Goal: Check status: Check status

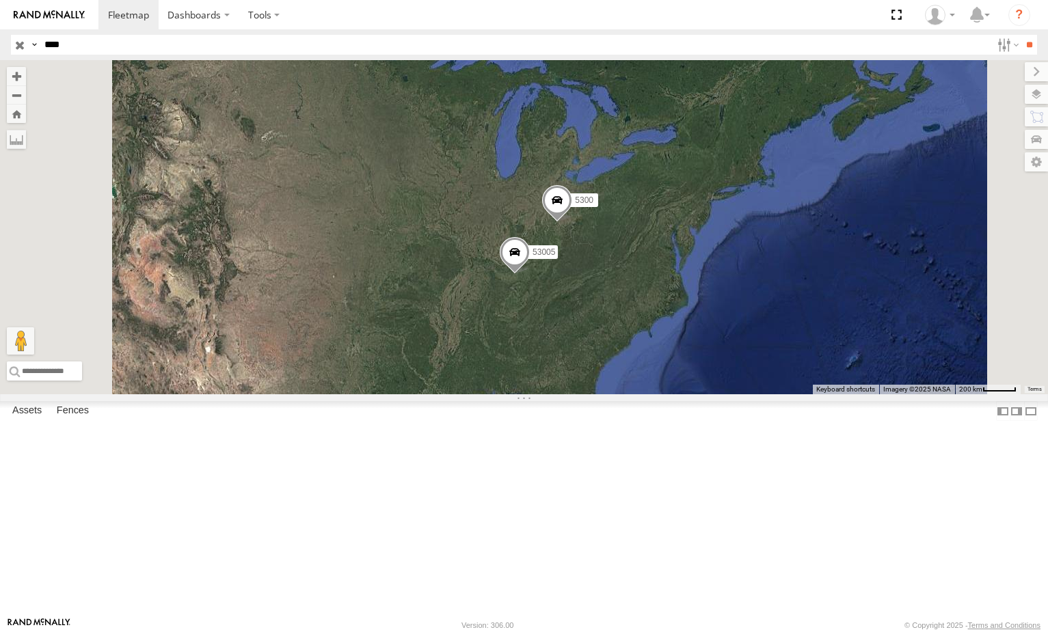
drag, startPoint x: 762, startPoint y: 484, endPoint x: 756, endPoint y: 412, distance: 72.0
click at [756, 394] on div "53005 5300" at bounding box center [524, 227] width 1048 height 334
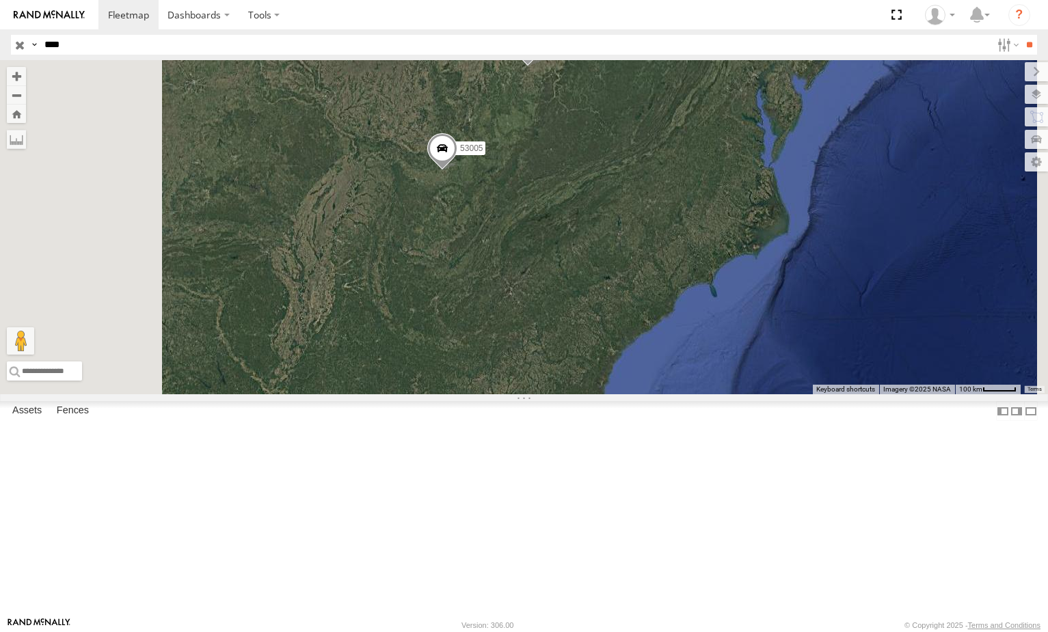
click at [18, 47] on input "button" at bounding box center [20, 45] width 18 height 20
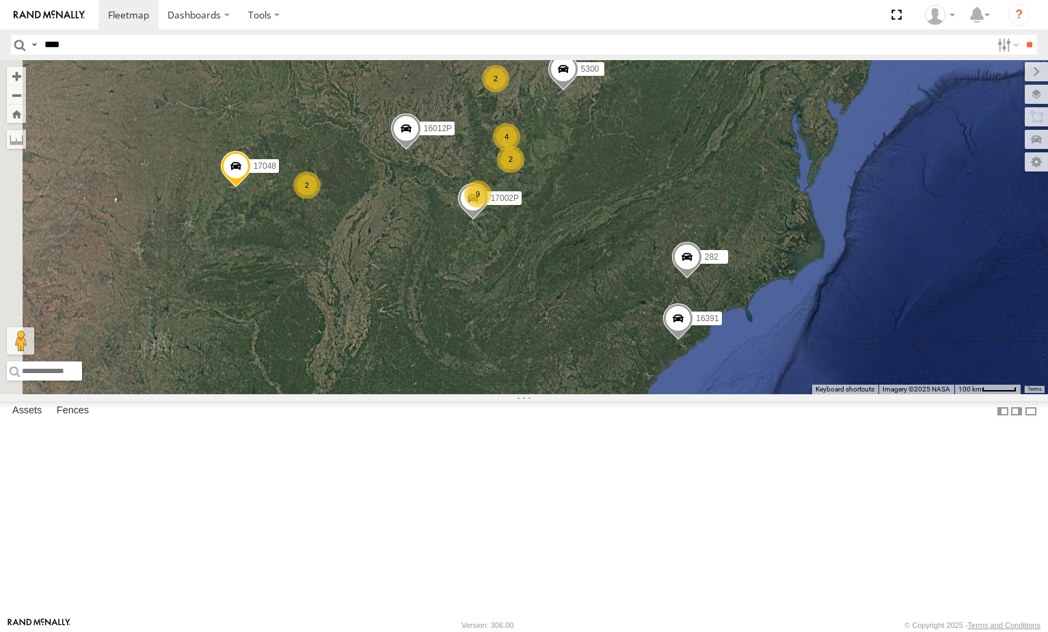
drag, startPoint x: 953, startPoint y: 429, endPoint x: 866, endPoint y: 354, distance: 114.4
click at [727, 264] on label "282" at bounding box center [710, 257] width 34 height 14
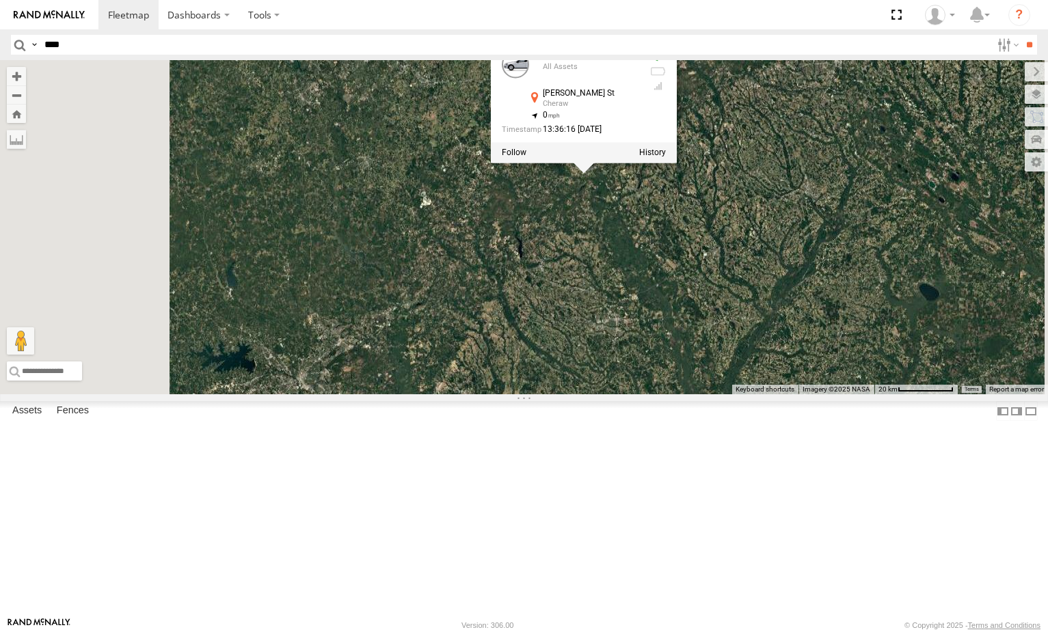
drag, startPoint x: 798, startPoint y: 291, endPoint x: 797, endPoint y: 320, distance: 28.7
click at [797, 320] on div "5300 16391 282 16012P 17048 17002P 16352 282 All [GEOGRAPHIC_DATA][PERSON_NAME]…" at bounding box center [524, 227] width 1048 height 334
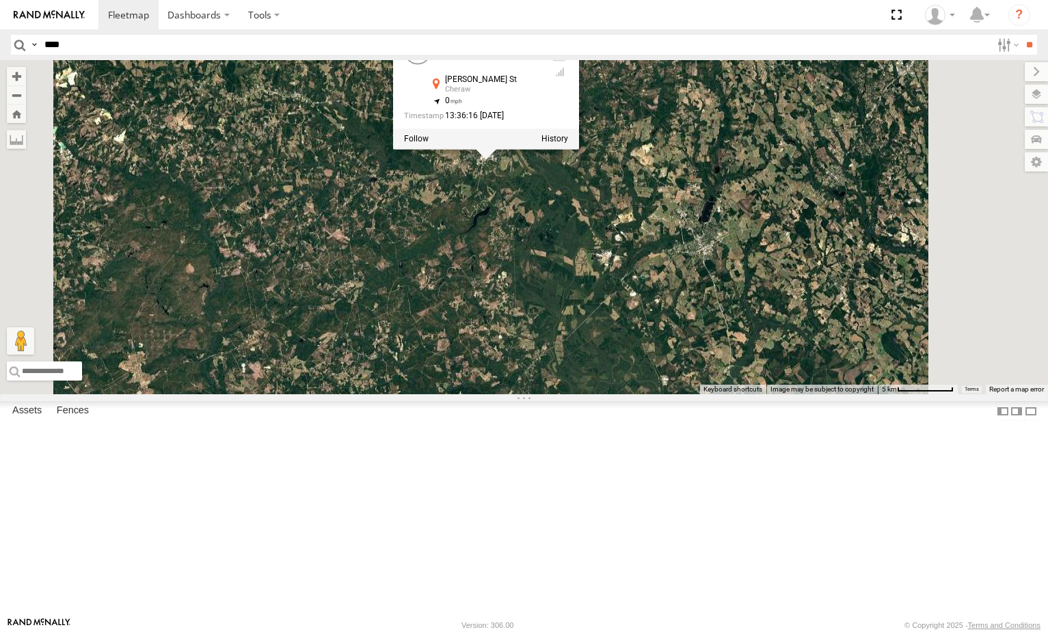
drag, startPoint x: 708, startPoint y: 304, endPoint x: 734, endPoint y: 334, distance: 39.7
click at [733, 333] on div "5300 16391 282 16012P 17048 17002P 16352 282 All [GEOGRAPHIC_DATA][PERSON_NAME]…" at bounding box center [524, 227] width 1048 height 334
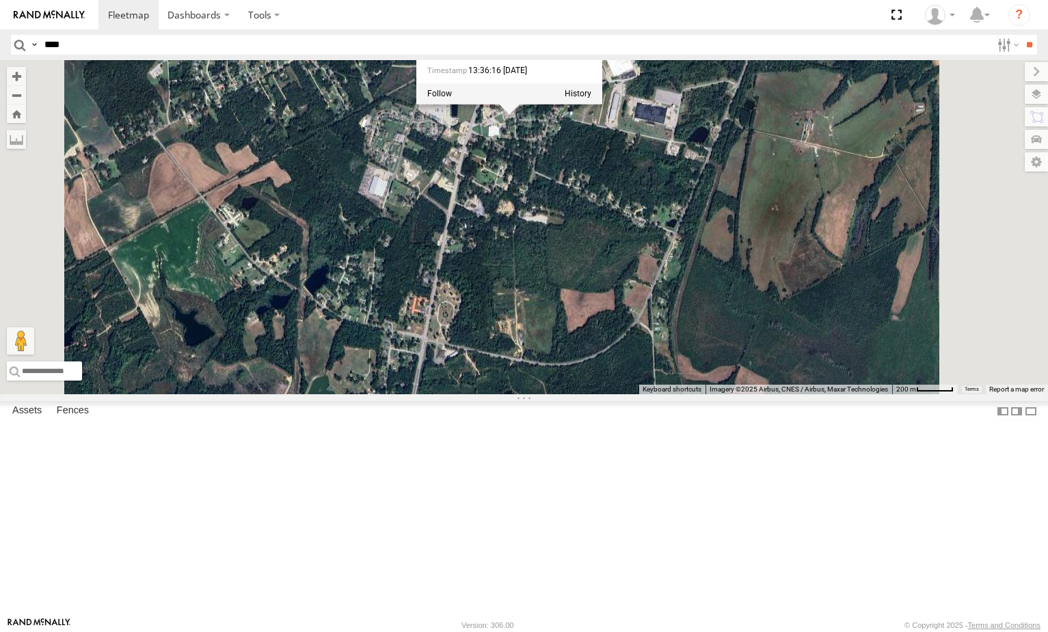
drag, startPoint x: 711, startPoint y: 260, endPoint x: 719, endPoint y: 277, distance: 18.7
click at [719, 277] on div "5300 16391 282 16012P 17048 17002P 16352 282 All [GEOGRAPHIC_DATA][PERSON_NAME]…" at bounding box center [524, 227] width 1048 height 334
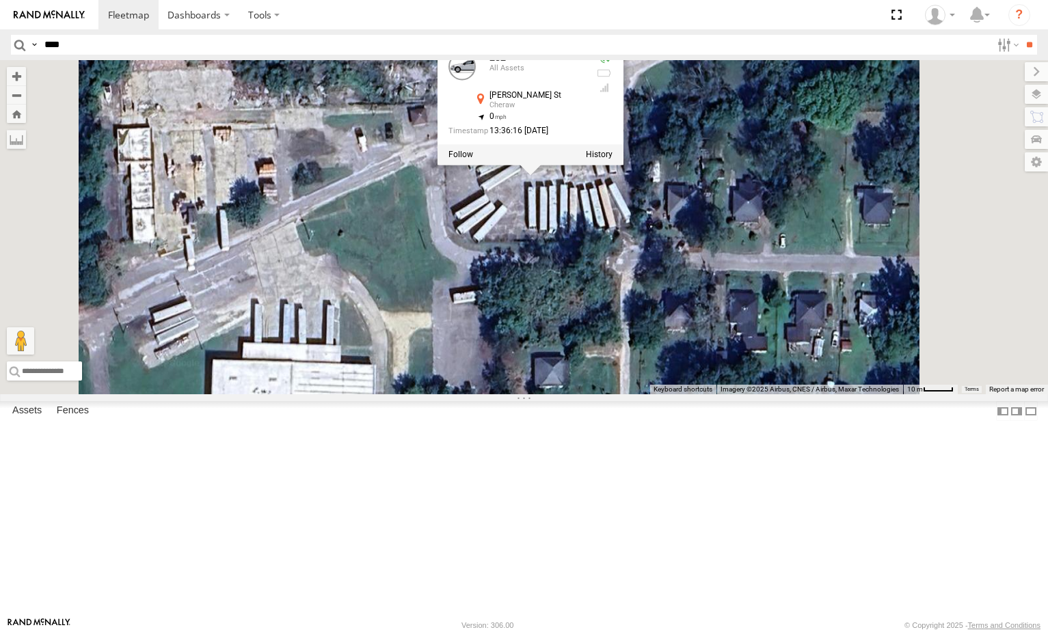
drag, startPoint x: 714, startPoint y: 296, endPoint x: 709, endPoint y: 334, distance: 38.7
click at [709, 334] on div "5300 16391 282 16012P 17048 17002P 16352 282 All [GEOGRAPHIC_DATA][PERSON_NAME]…" at bounding box center [524, 227] width 1048 height 334
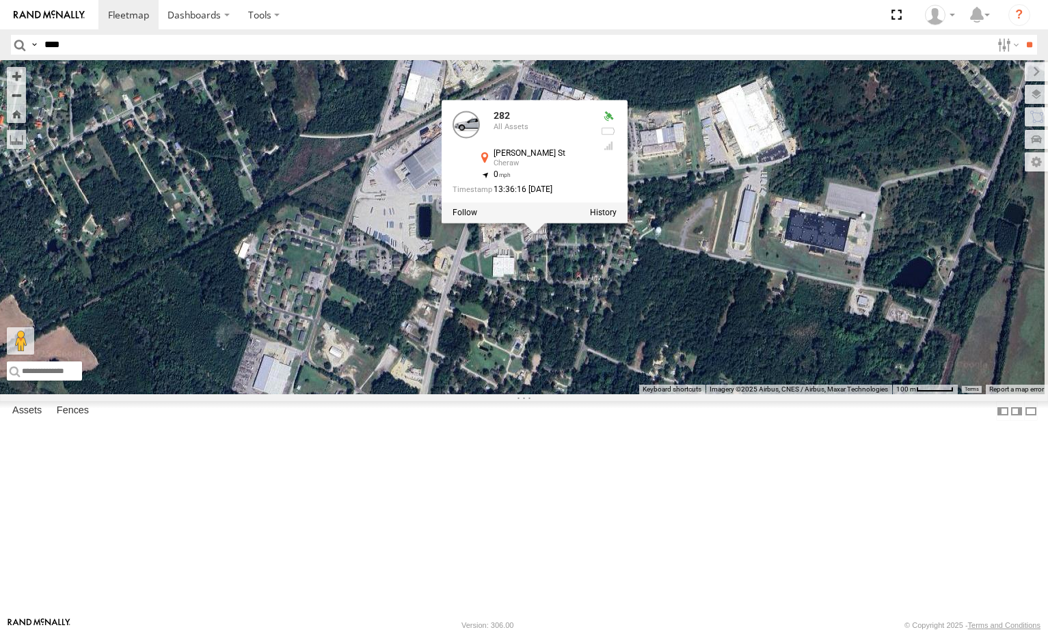
drag, startPoint x: 686, startPoint y: 381, endPoint x: 684, endPoint y: 392, distance: 10.5
click at [684, 392] on div "5300 16391 282 16012P 17048 17002P 16352 282 All [GEOGRAPHIC_DATA][PERSON_NAME]…" at bounding box center [524, 227] width 1048 height 334
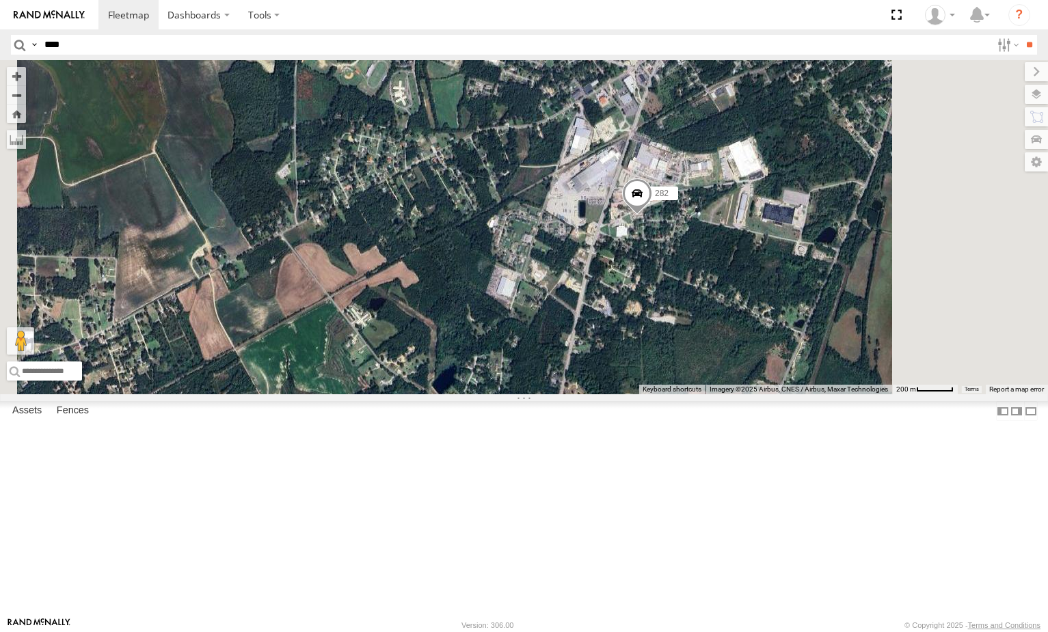
drag, startPoint x: 794, startPoint y: 355, endPoint x: 791, endPoint y: 374, distance: 19.4
click at [791, 374] on div "282 5300 16391 16012P 17048 17002P 16352" at bounding box center [524, 227] width 1048 height 334
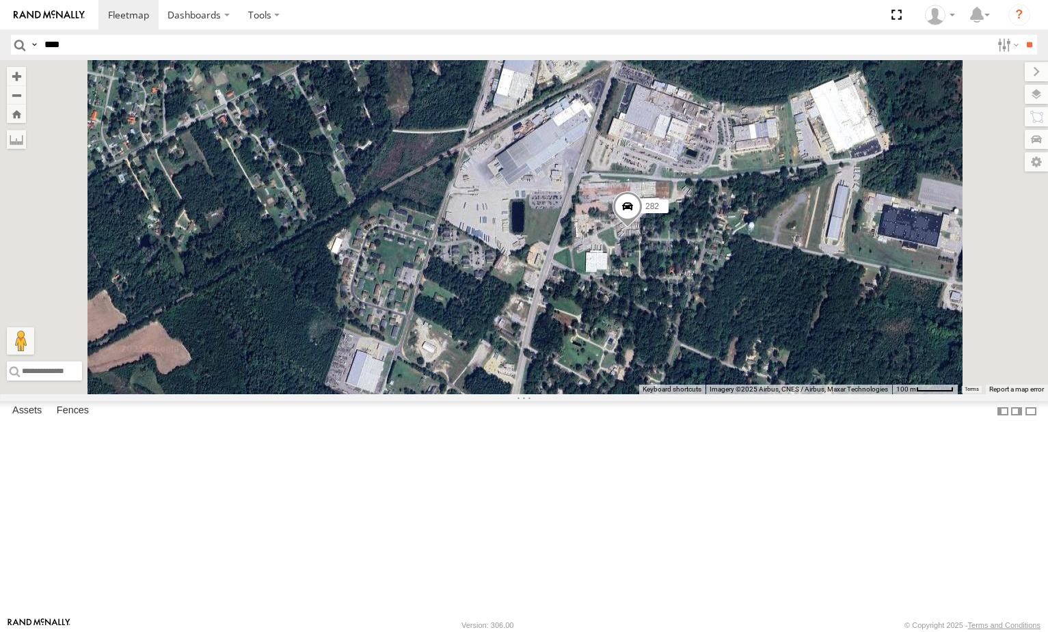
drag, startPoint x: 797, startPoint y: 362, endPoint x: 778, endPoint y: 386, distance: 30.6
click at [778, 386] on div "282 5300 16391 16012P 17048 17002P 16352" at bounding box center [524, 227] width 1048 height 334
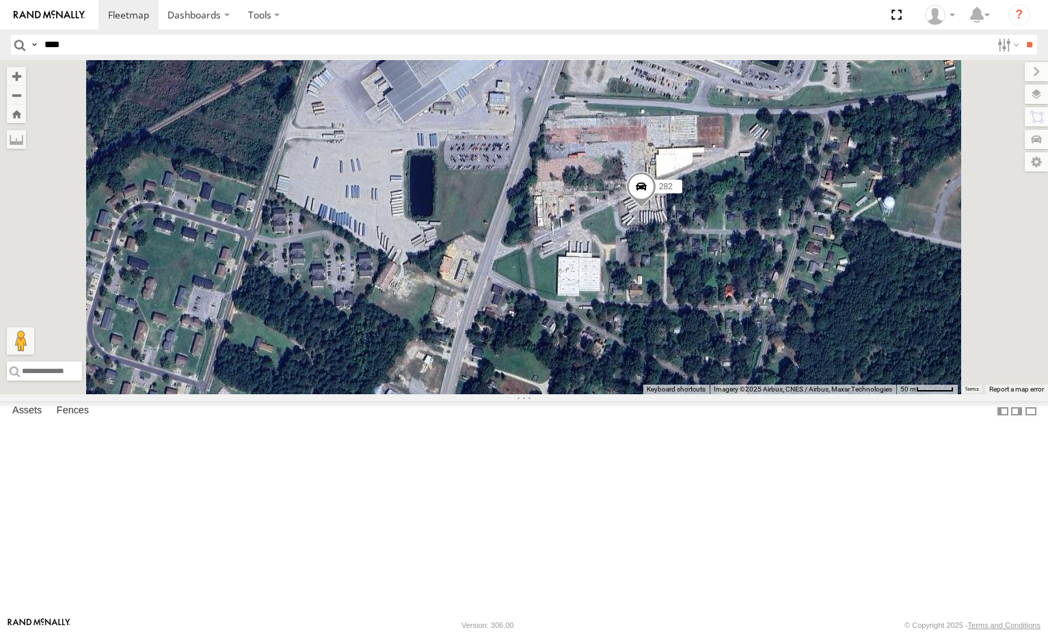
drag, startPoint x: 812, startPoint y: 350, endPoint x: 780, endPoint y: 392, distance: 52.8
click at [780, 392] on div "282 5300 16391 16012P 17048 17002P 16352" at bounding box center [524, 227] width 1048 height 334
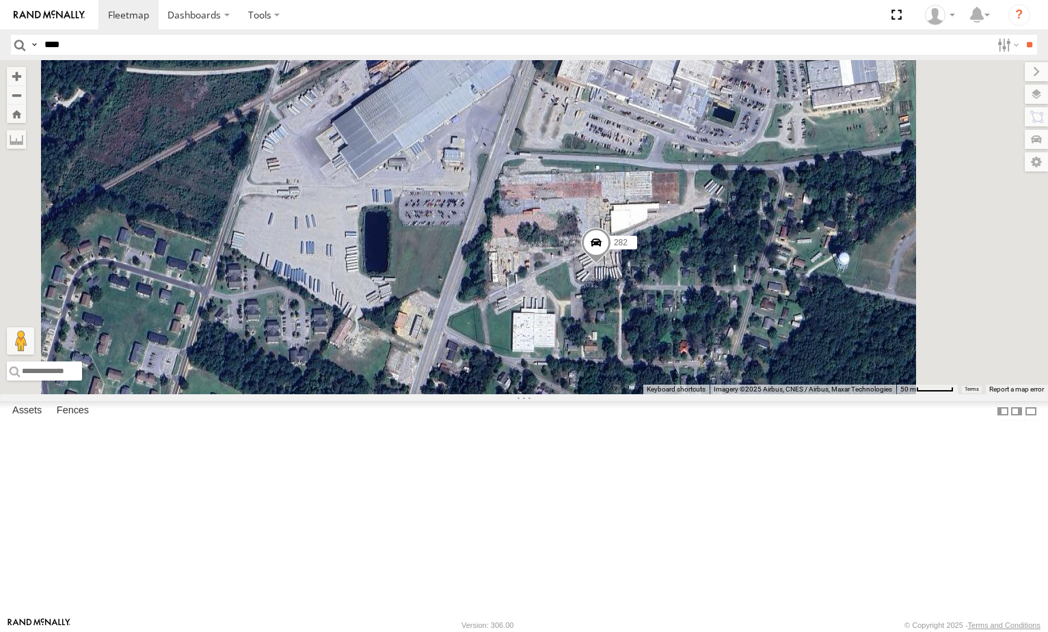
click at [611, 265] on span at bounding box center [595, 246] width 30 height 37
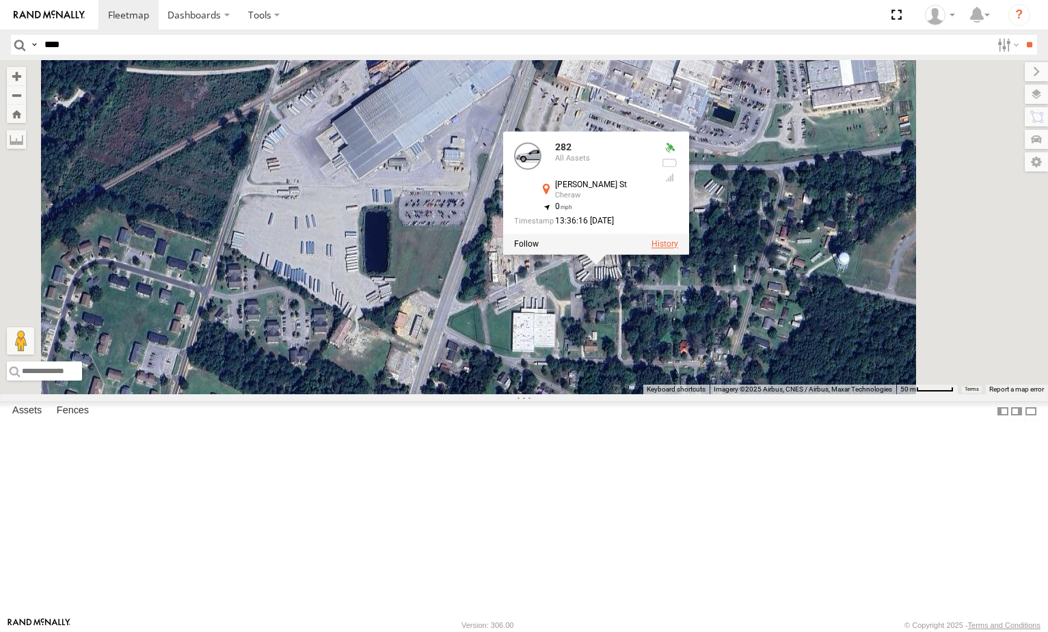
click at [678, 249] on label at bounding box center [664, 244] width 27 height 10
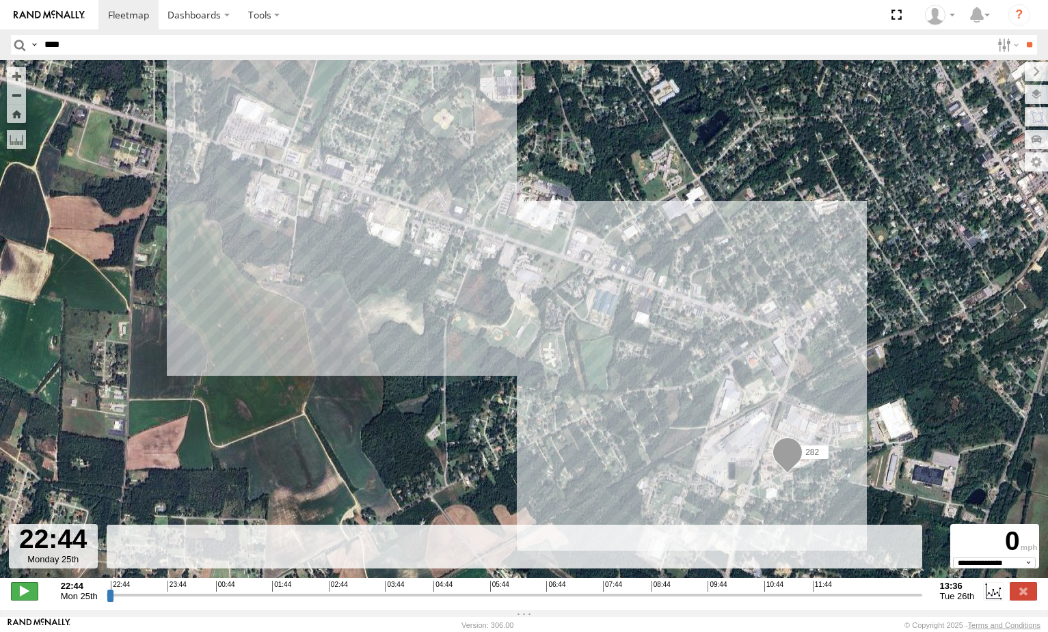
click at [29, 600] on span at bounding box center [24, 591] width 27 height 18
click at [203, 602] on input "range" at bounding box center [515, 595] width 816 height 13
click at [325, 602] on input "range" at bounding box center [515, 595] width 816 height 13
click at [411, 602] on input "range" at bounding box center [515, 595] width 816 height 13
click at [563, 602] on input "range" at bounding box center [515, 595] width 816 height 13
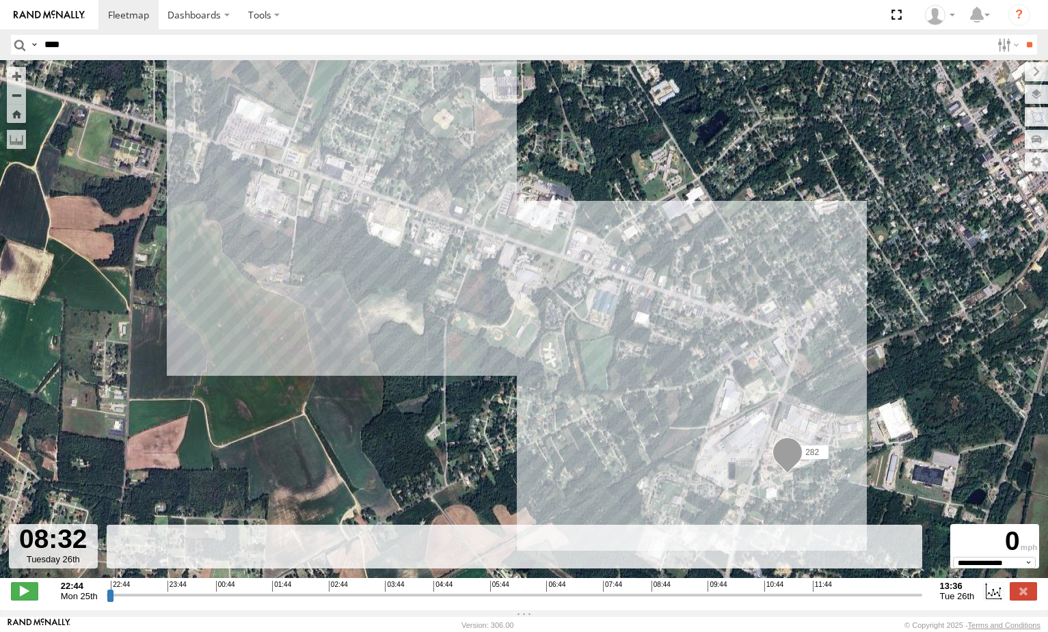
click at [642, 602] on input "range" at bounding box center [515, 595] width 816 height 13
click at [696, 602] on input "range" at bounding box center [515, 595] width 816 height 13
click at [781, 601] on input "range" at bounding box center [515, 595] width 816 height 13
click at [991, 598] on label at bounding box center [993, 591] width 21 height 18
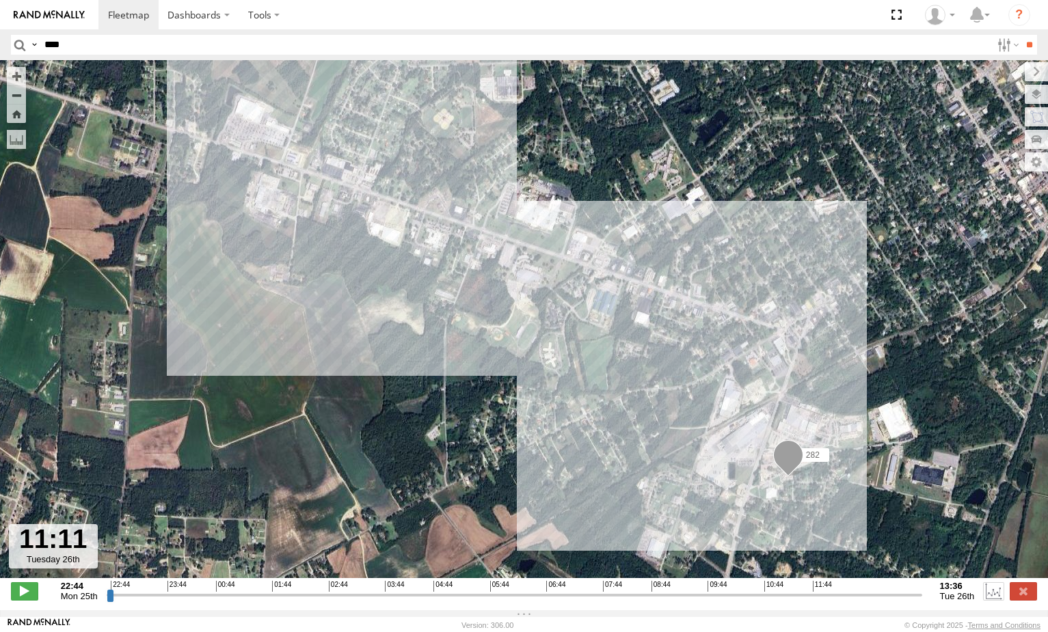
click at [991, 598] on label at bounding box center [993, 591] width 21 height 18
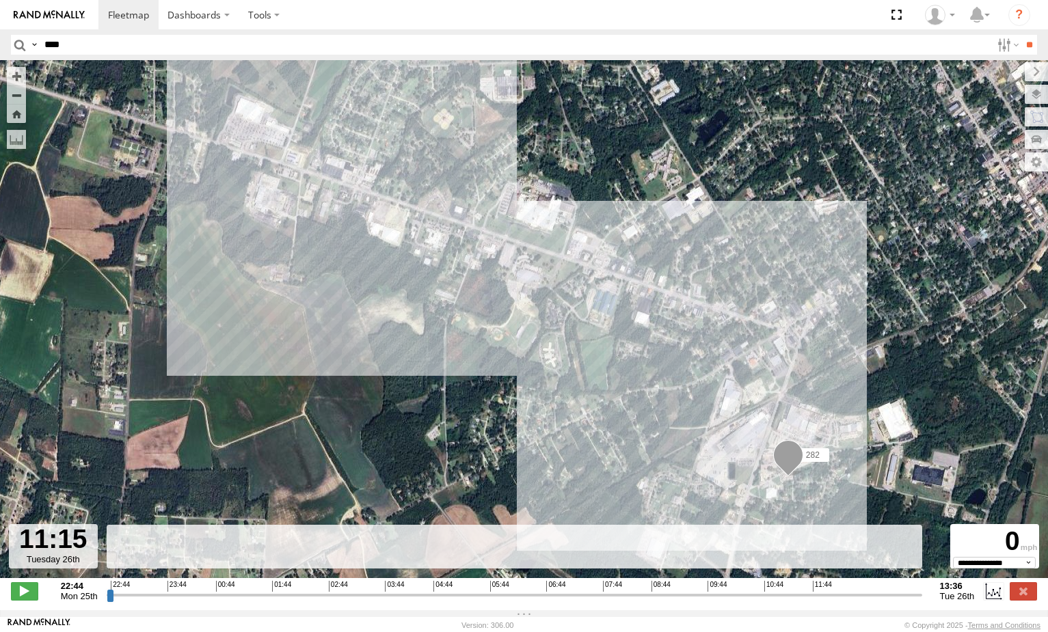
click at [965, 601] on span "Tue 26th" at bounding box center [957, 596] width 35 height 10
click at [1014, 595] on label at bounding box center [1023, 591] width 27 height 18
type input "**********"
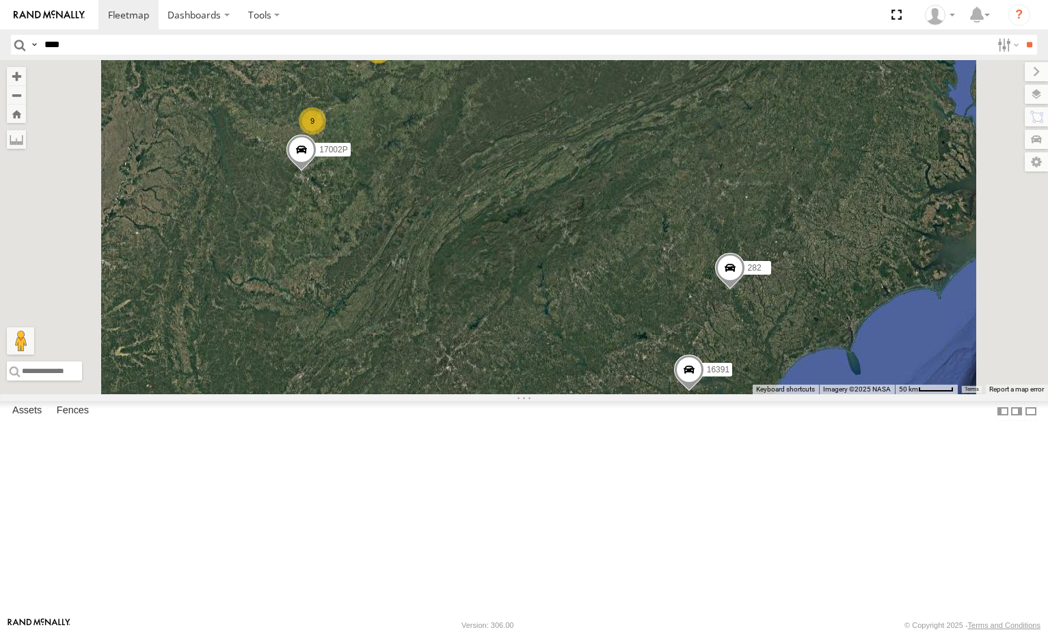
drag, startPoint x: 912, startPoint y: 461, endPoint x: 845, endPoint y: 412, distance: 82.7
click at [843, 394] on div "5300 16391 282 16012P 17048 17002P 16352 2 4 9" at bounding box center [524, 227] width 1048 height 334
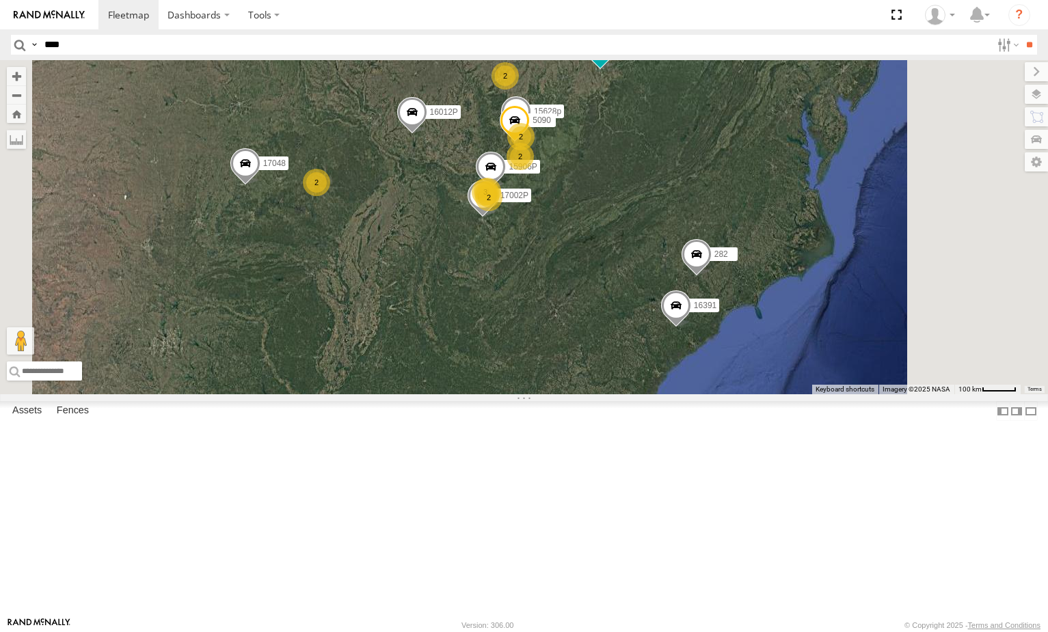
drag, startPoint x: 840, startPoint y: 306, endPoint x: 798, endPoint y: 259, distance: 62.5
click at [798, 259] on div "2 2 5210 15628p 2 3 5300 5090 16391 282 3 16012P 17048 2 2 2 15906P 17002P 16352" at bounding box center [524, 227] width 1048 height 334
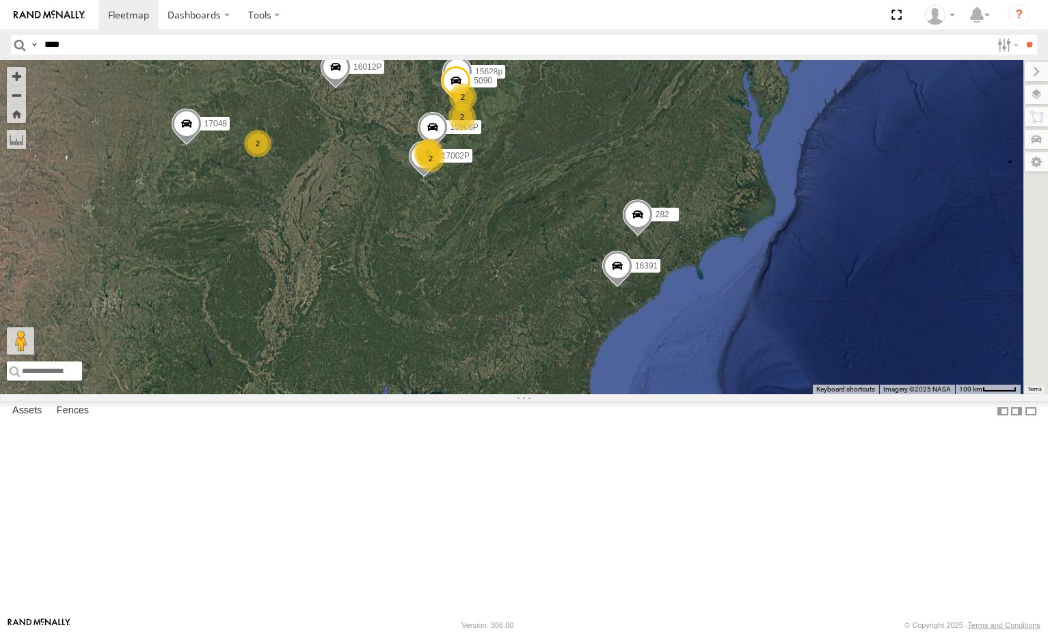
drag, startPoint x: 914, startPoint y: 275, endPoint x: 859, endPoint y: 241, distance: 64.5
click at [859, 241] on div "2 2 5210 15628p 2 3 5300 5090 16391 282 3 16012P 17048 2 2 2 15906P 17002P 16352" at bounding box center [524, 227] width 1048 height 334
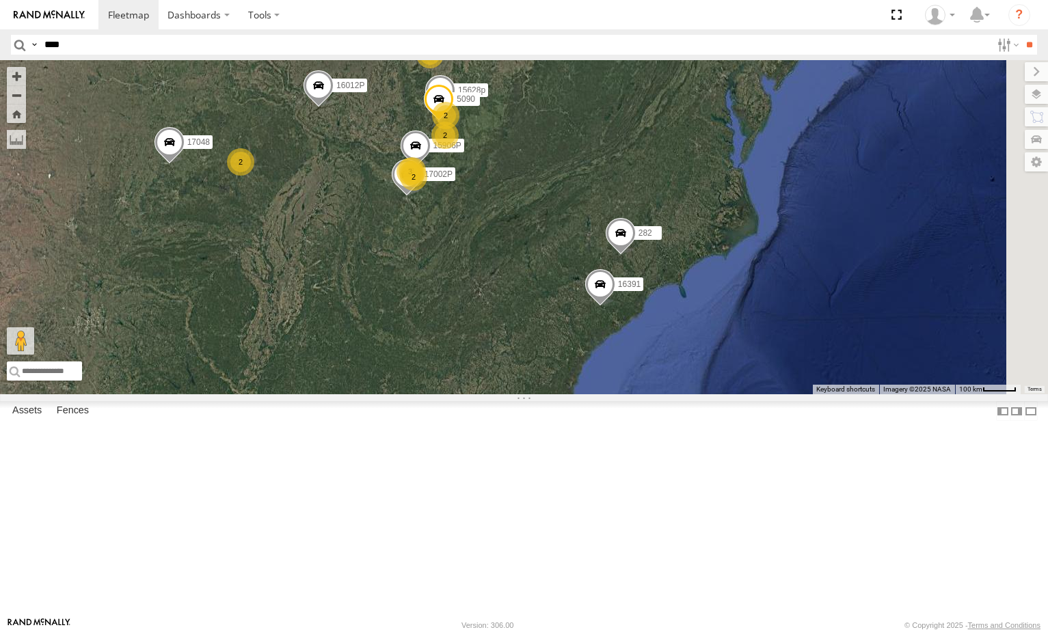
drag, startPoint x: 875, startPoint y: 245, endPoint x: 858, endPoint y: 265, distance: 26.2
click at [858, 265] on div "2 2 5210 15628p 2 3 5300 5090 16391 282 3 16012P 17048 2 2 2 15906P 17002P 16352" at bounding box center [524, 227] width 1048 height 334
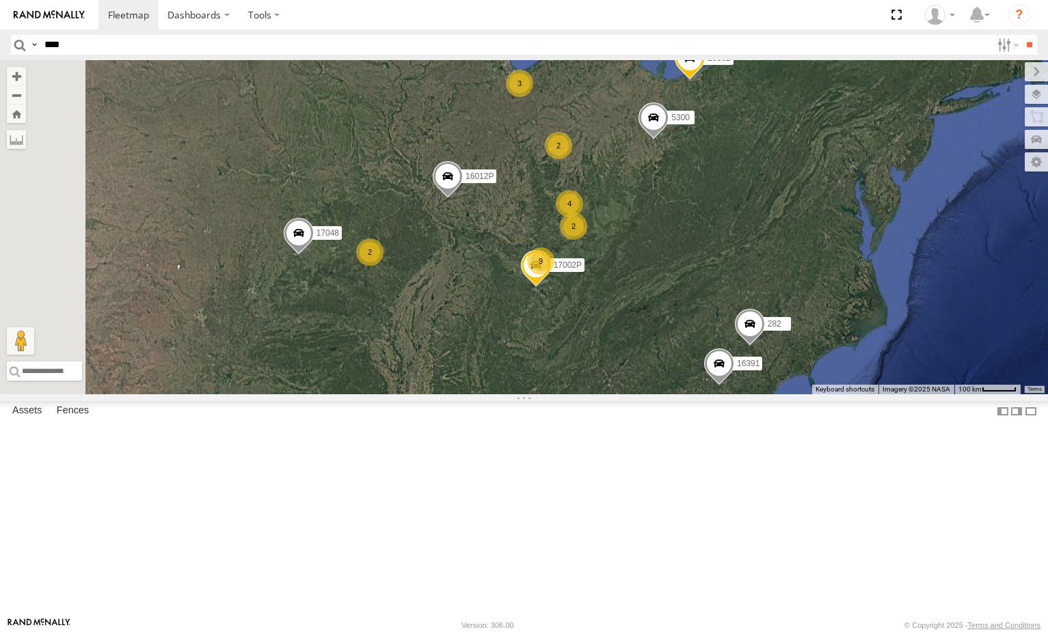
drag, startPoint x: 807, startPoint y: 362, endPoint x: 768, endPoint y: 345, distance: 42.9
click at [768, 345] on div "2 2 3 4 2 9 5300 16391 282 16012P 17048 17002P 16352" at bounding box center [524, 227] width 1048 height 334
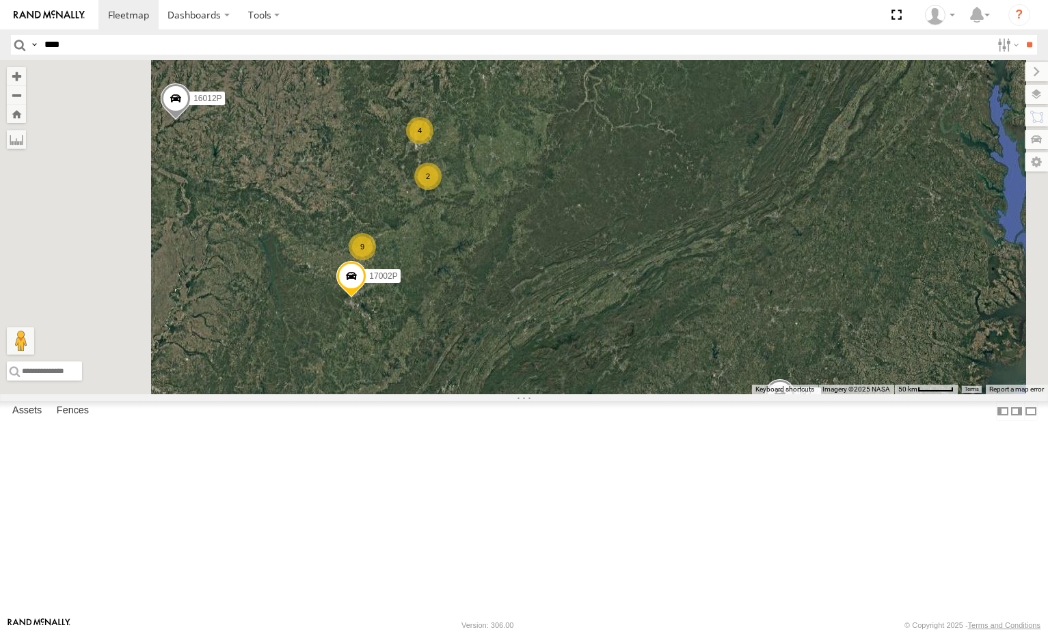
drag, startPoint x: 702, startPoint y: 332, endPoint x: 733, endPoint y: 325, distance: 31.5
click at [733, 325] on div "5300 16391 282 16012P 17048 17002P 16352 2 4 2 9" at bounding box center [524, 227] width 1048 height 334
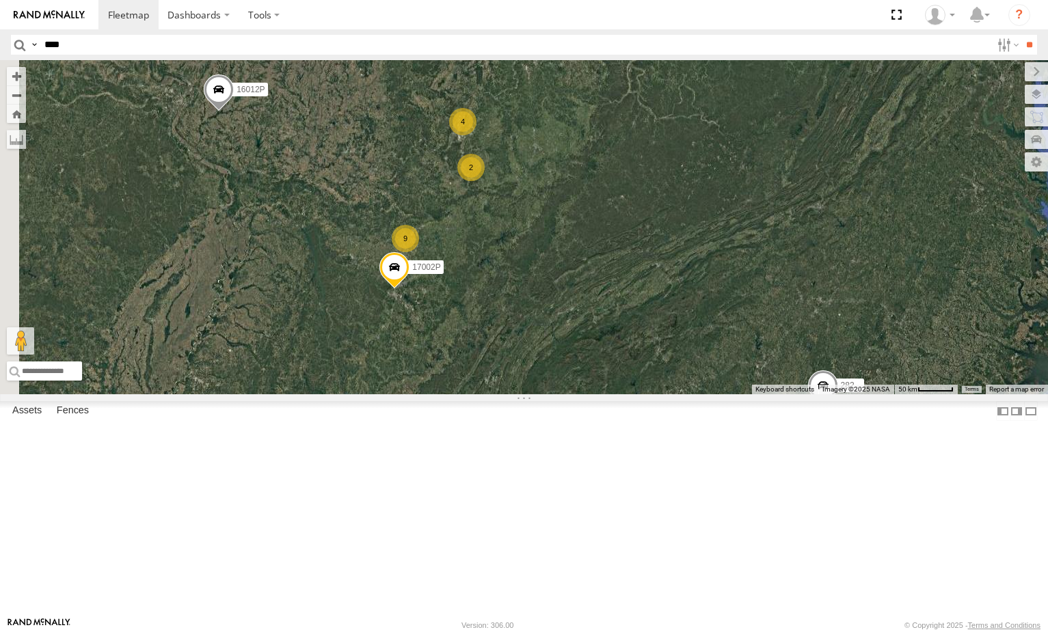
click at [485, 181] on div "2" at bounding box center [470, 167] width 27 height 27
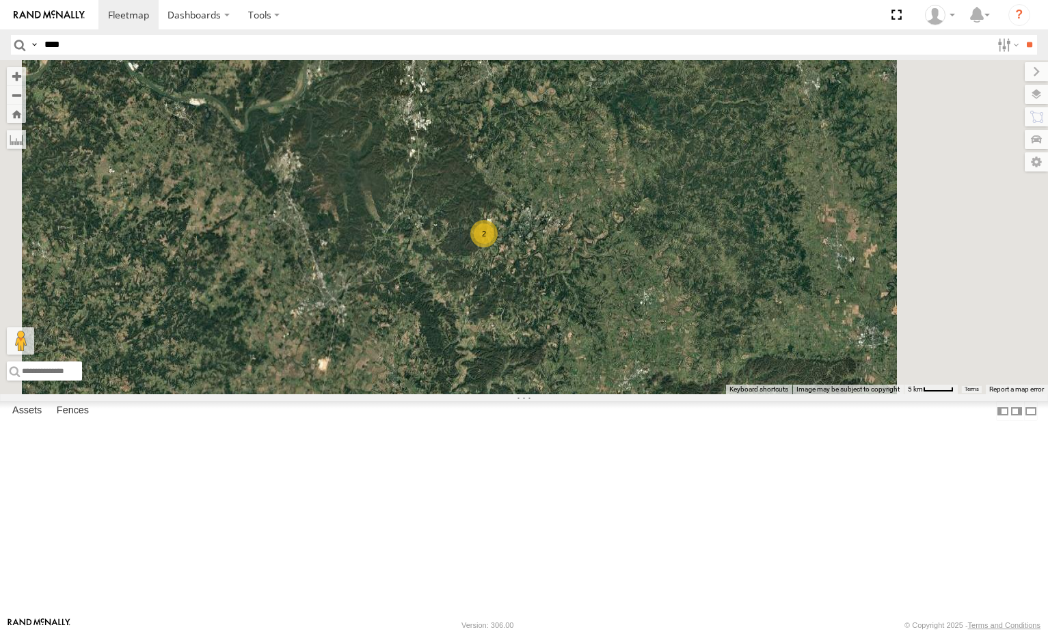
drag, startPoint x: 835, startPoint y: 358, endPoint x: 786, endPoint y: 389, distance: 58.4
click at [786, 389] on div "5300 16391 282 16012P 17048 17002P 16352 2 5090" at bounding box center [524, 227] width 1048 height 334
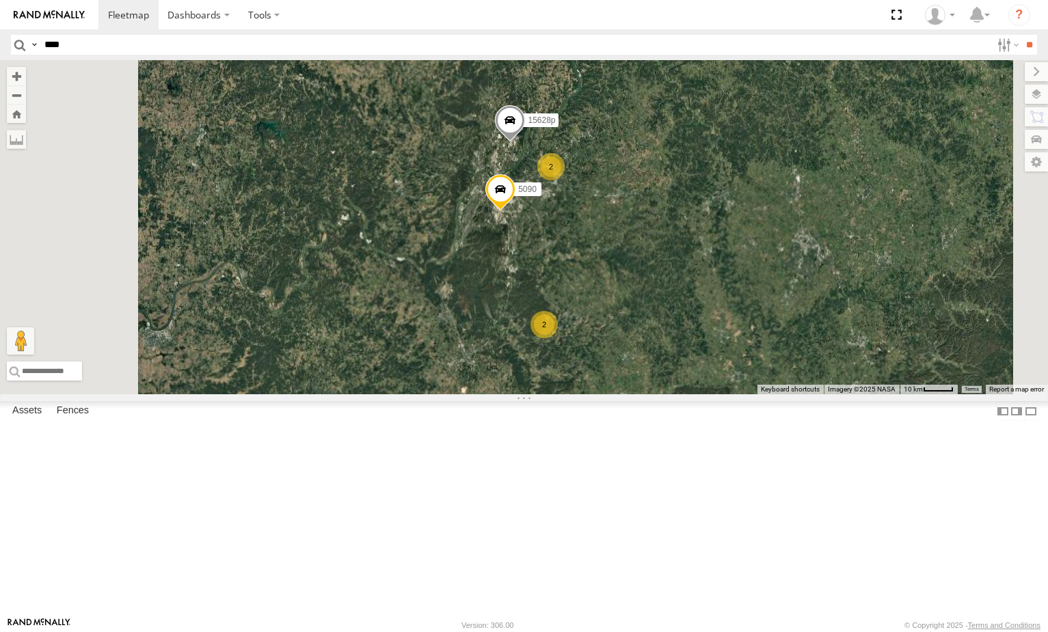
drag, startPoint x: 700, startPoint y: 308, endPoint x: 736, endPoint y: 349, distance: 53.8
click at [736, 349] on div "5300 16391 282 16012P 17048 17002P 16352 5090 2 15628p 2" at bounding box center [524, 227] width 1048 height 334
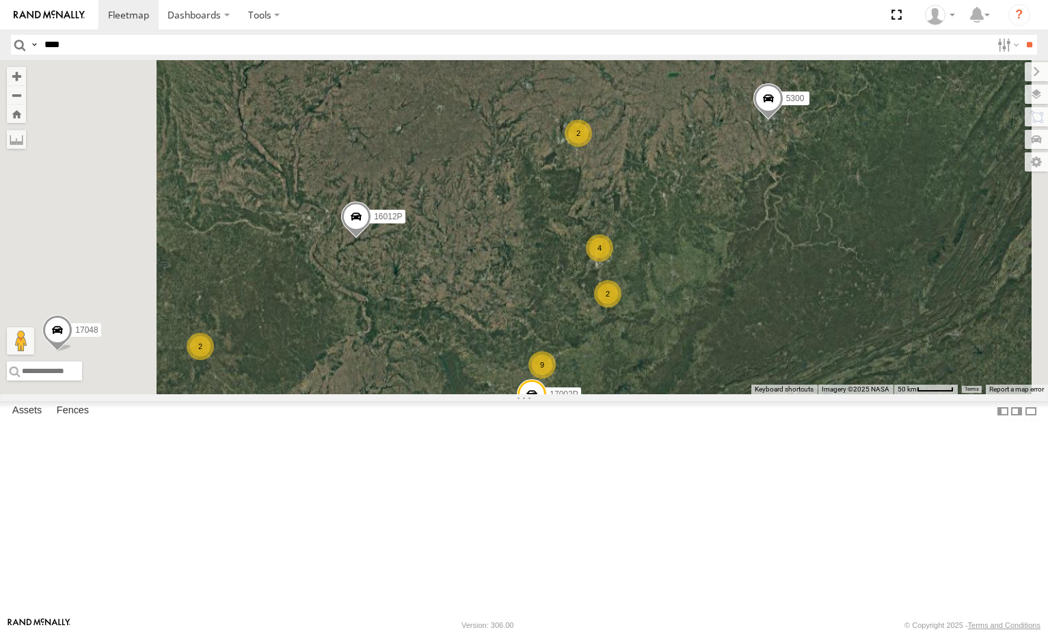
drag, startPoint x: 850, startPoint y: 384, endPoint x: 724, endPoint y: 321, distance: 141.3
click at [724, 321] on div "5300 16391 282 16012P 17048 17002P 16352 2 2 5210 4 2 9 2" at bounding box center [524, 227] width 1048 height 334
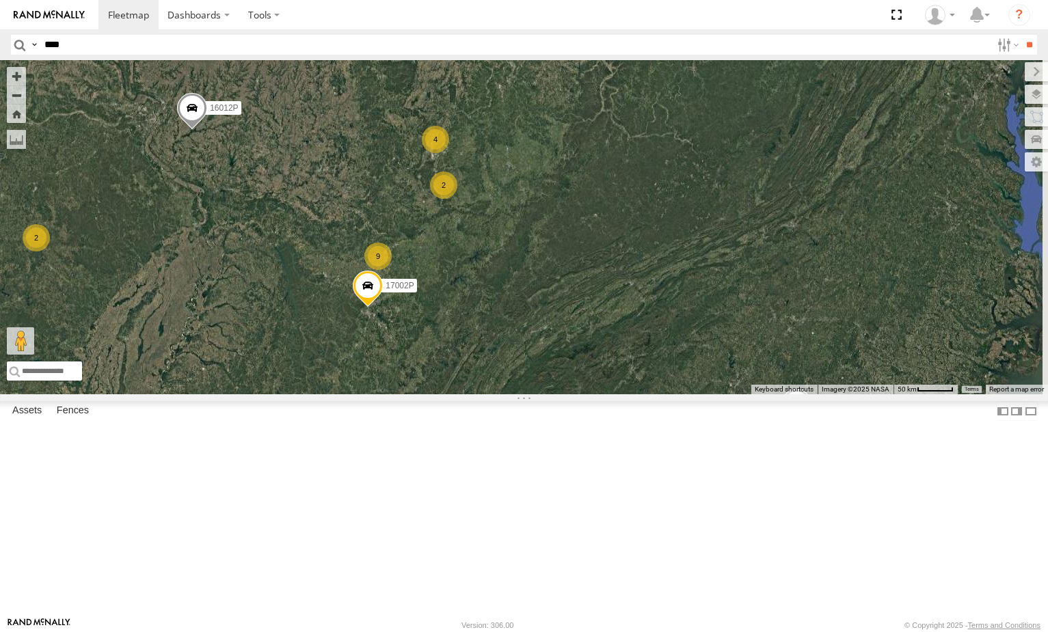
click at [671, 312] on div "5300 16391 282 16012P 17048 17002P 16352 2 2 5210 4 2 9 2" at bounding box center [524, 227] width 1048 height 334
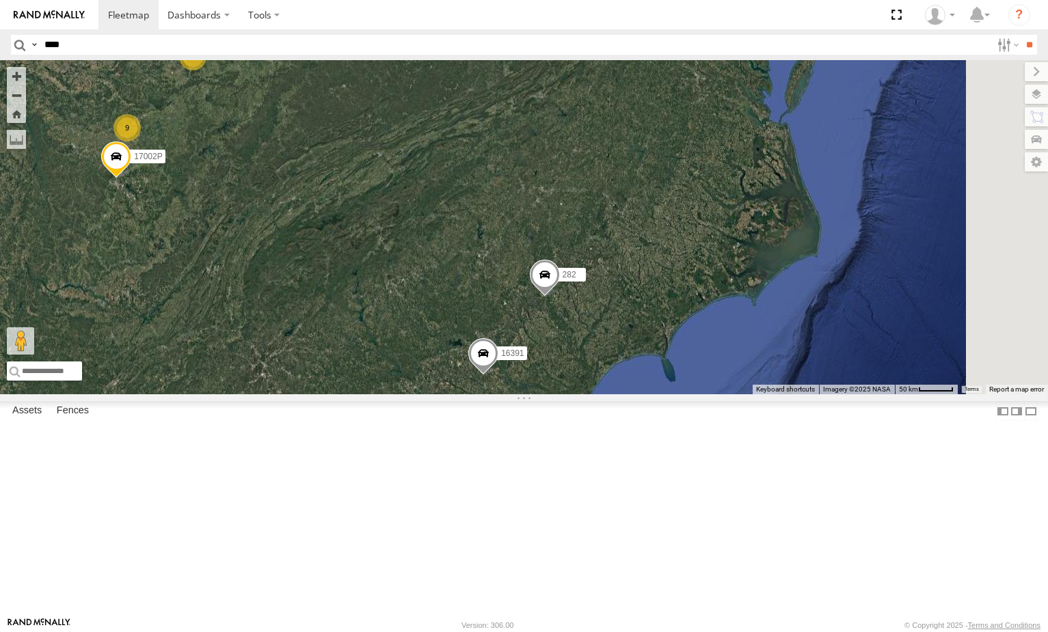
drag, startPoint x: 649, startPoint y: 321, endPoint x: 737, endPoint y: 393, distance: 113.2
click at [737, 393] on div "5300 16391 282 16012P 17048 17002P 16352 2 2 5210 4 2 9 2" at bounding box center [524, 227] width 1048 height 334
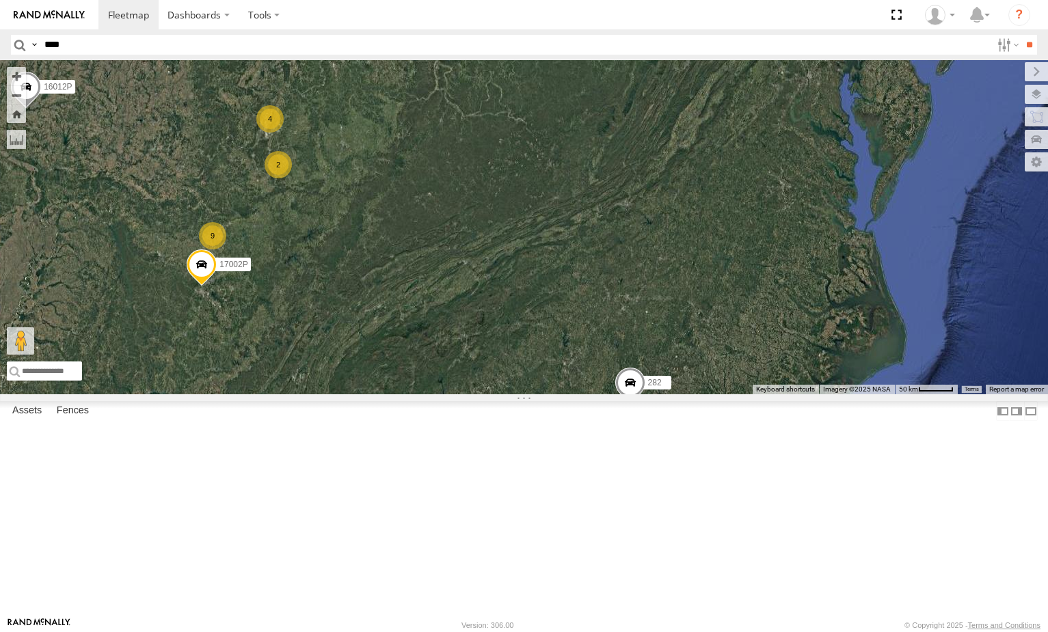
drag, startPoint x: 709, startPoint y: 334, endPoint x: 720, endPoint y: 356, distance: 24.5
click at [720, 356] on div "5300 16391 282 16012P 17048 17002P 16352 2 2 5210 4 2 9 2" at bounding box center [524, 227] width 1048 height 334
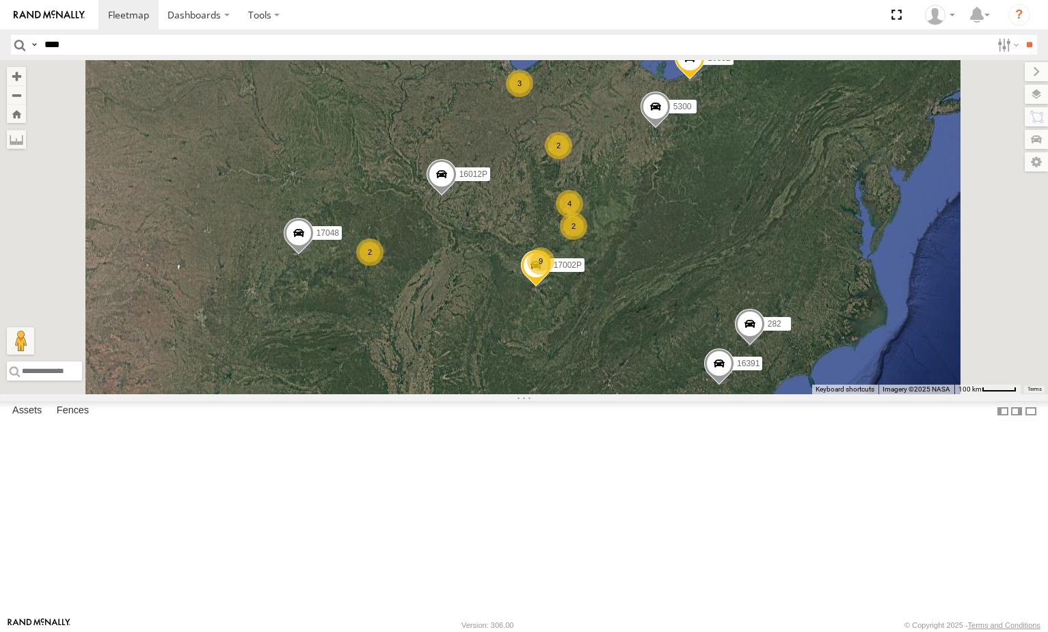
click at [0, 0] on div "All Assets" at bounding box center [0, 0] width 0 height 0
